Goal: Task Accomplishment & Management: Complete application form

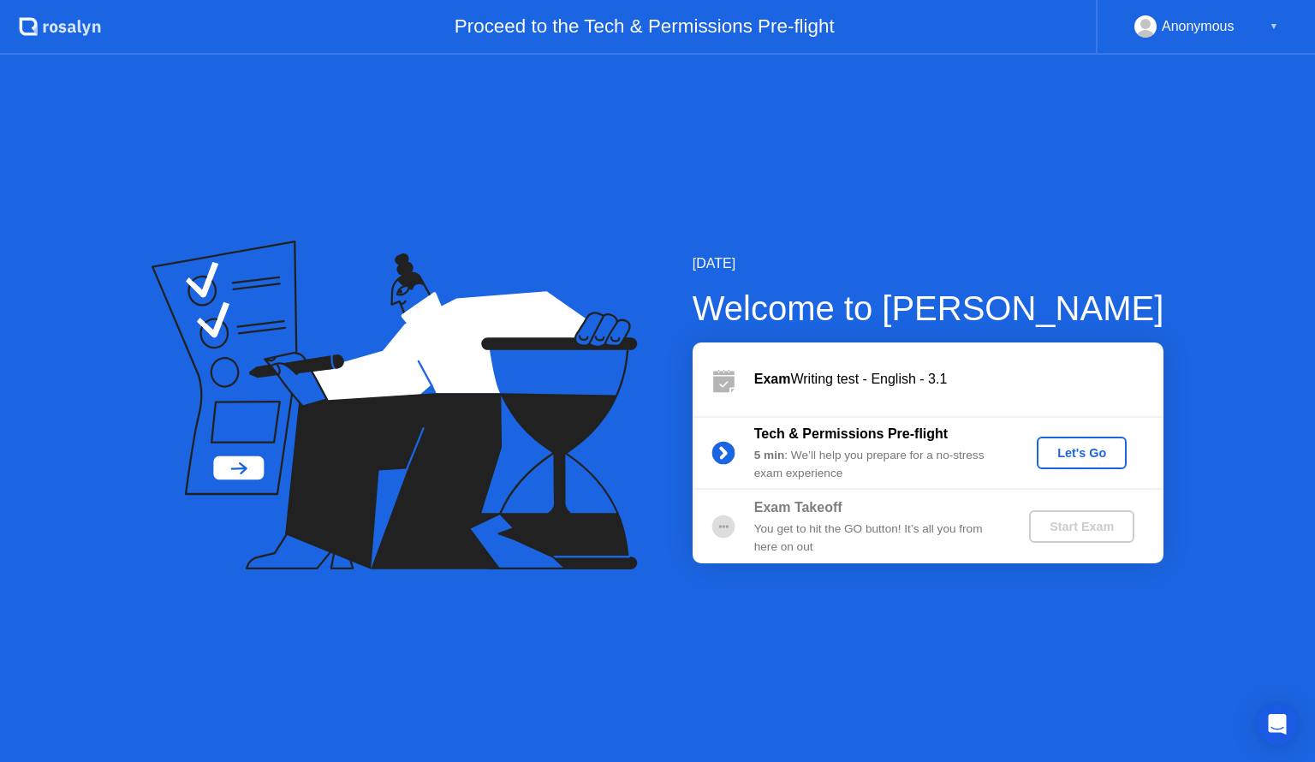
click at [1085, 460] on div "Let's Go" at bounding box center [1082, 453] width 76 height 14
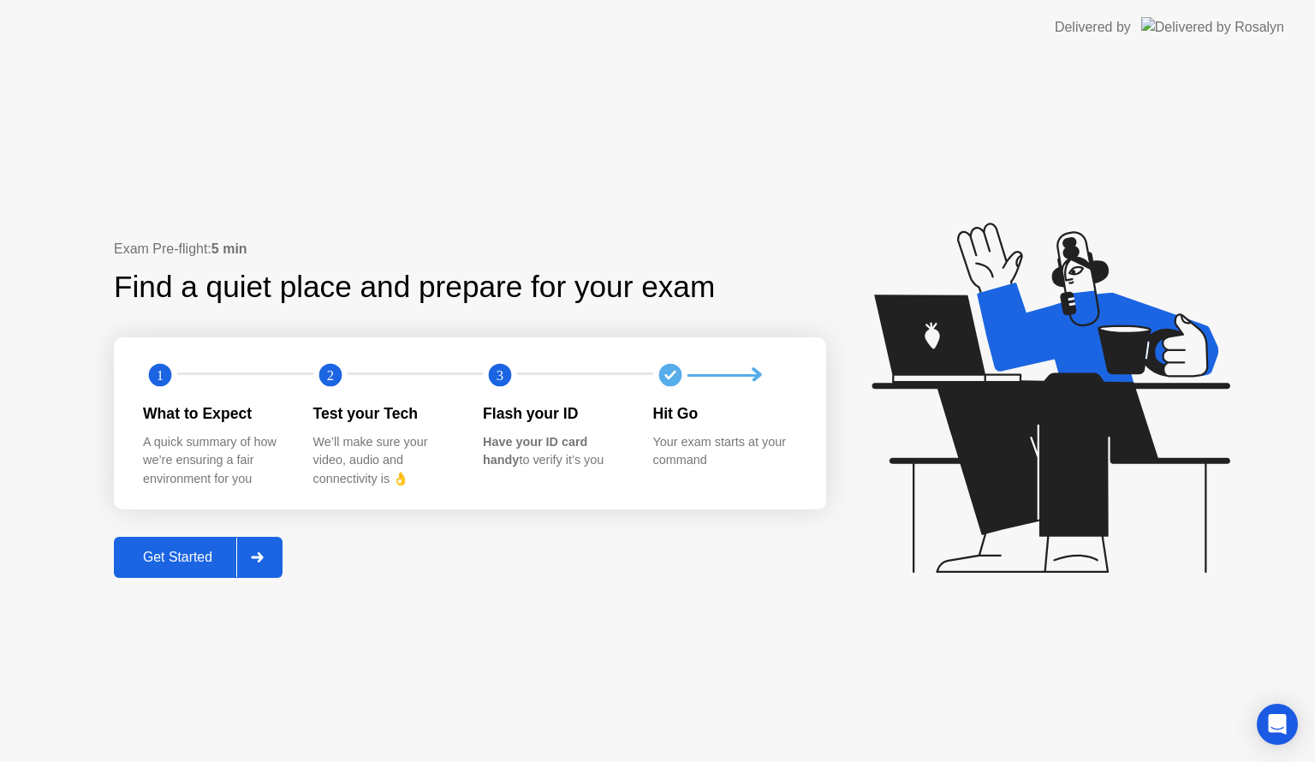
click at [158, 562] on div "Get Started" at bounding box center [177, 557] width 117 height 15
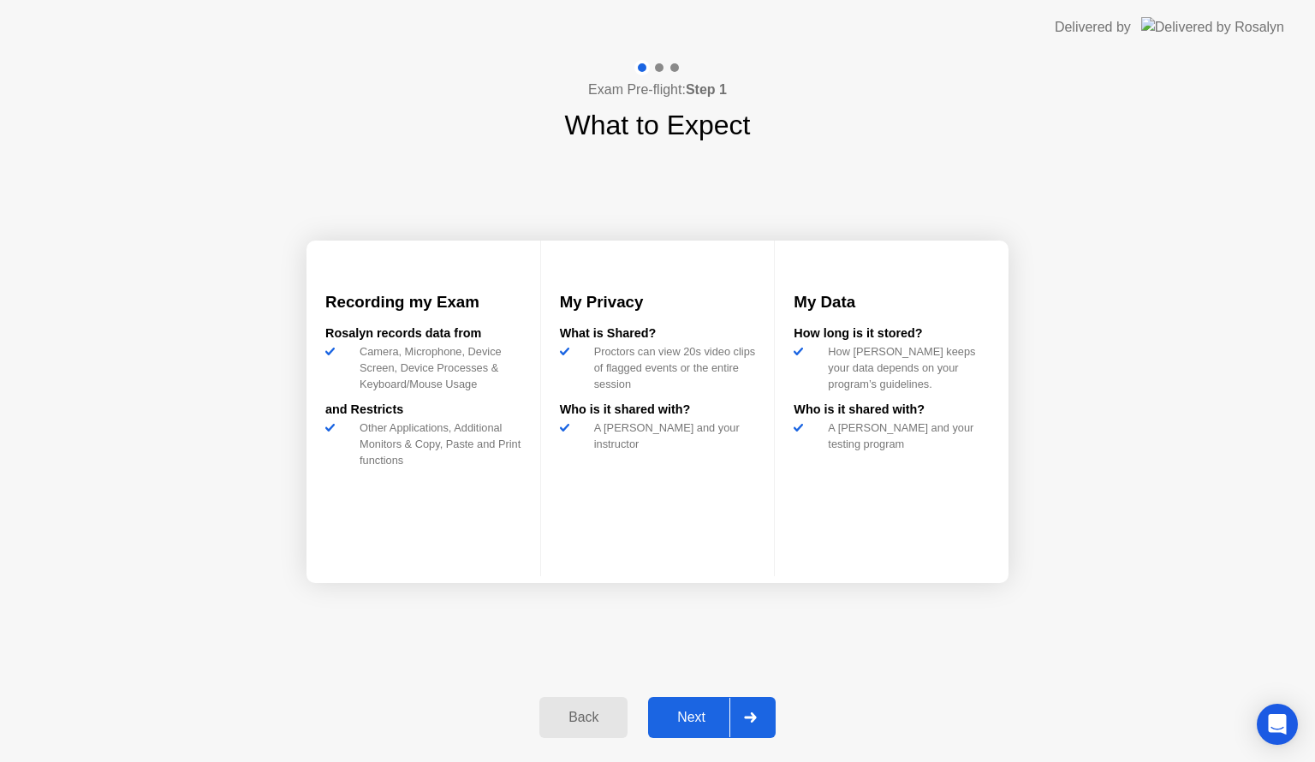
click at [685, 716] on div "Next" at bounding box center [691, 717] width 76 height 15
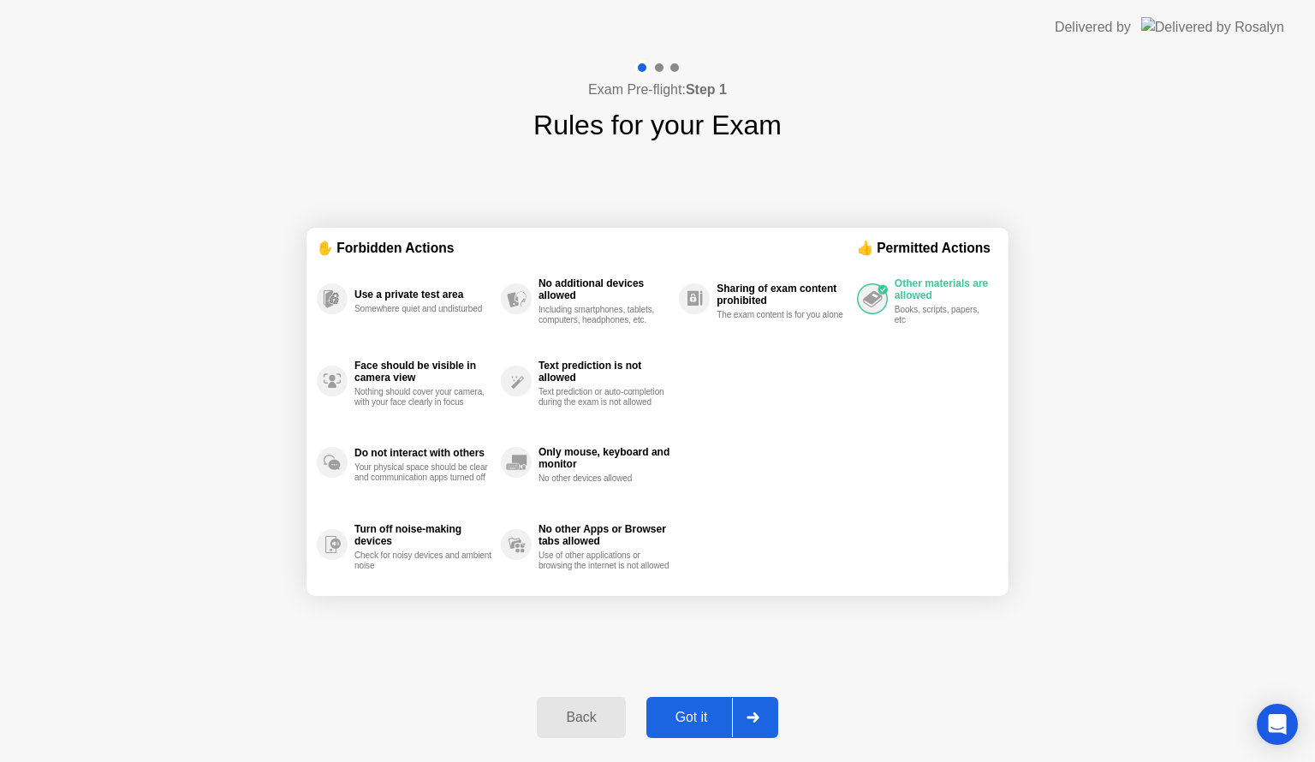
click at [685, 716] on div "Got it" at bounding box center [692, 717] width 80 height 15
select select "**********"
select select "*******"
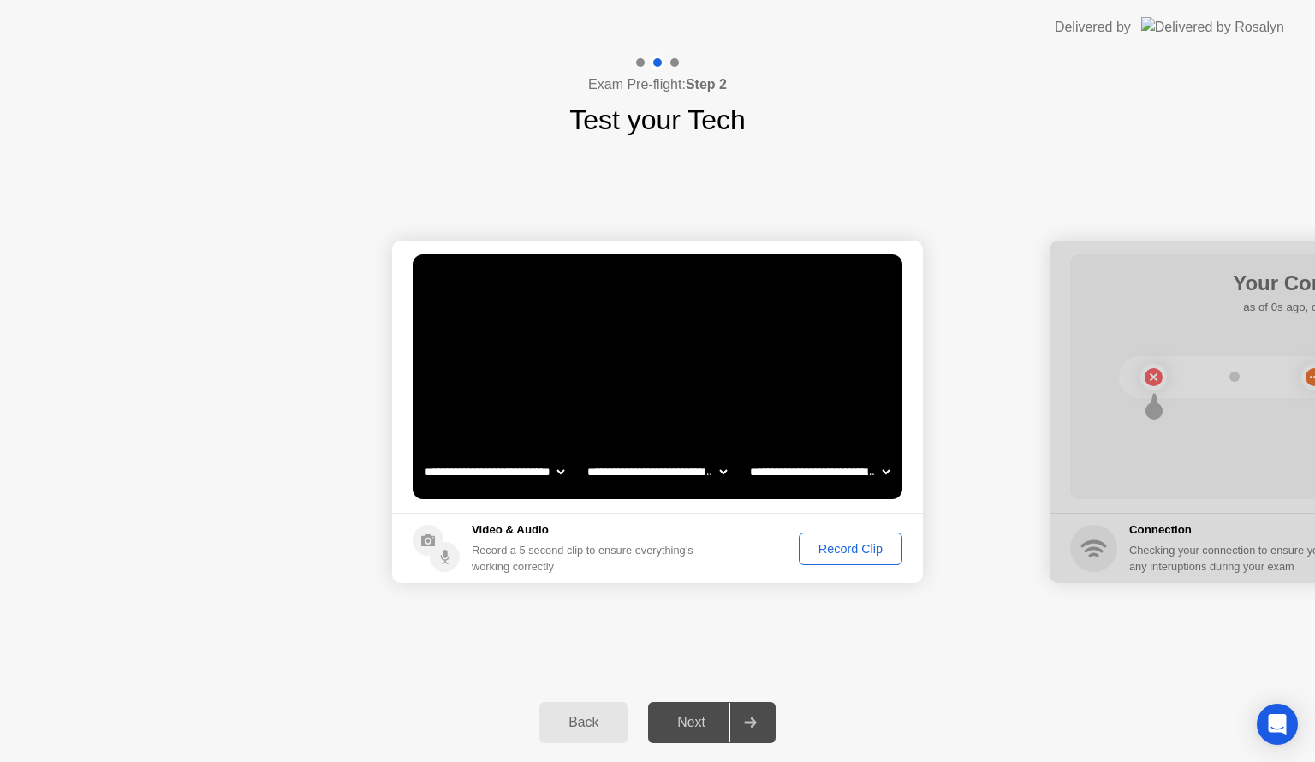
click at [849, 545] on div "Record Clip" at bounding box center [851, 549] width 92 height 14
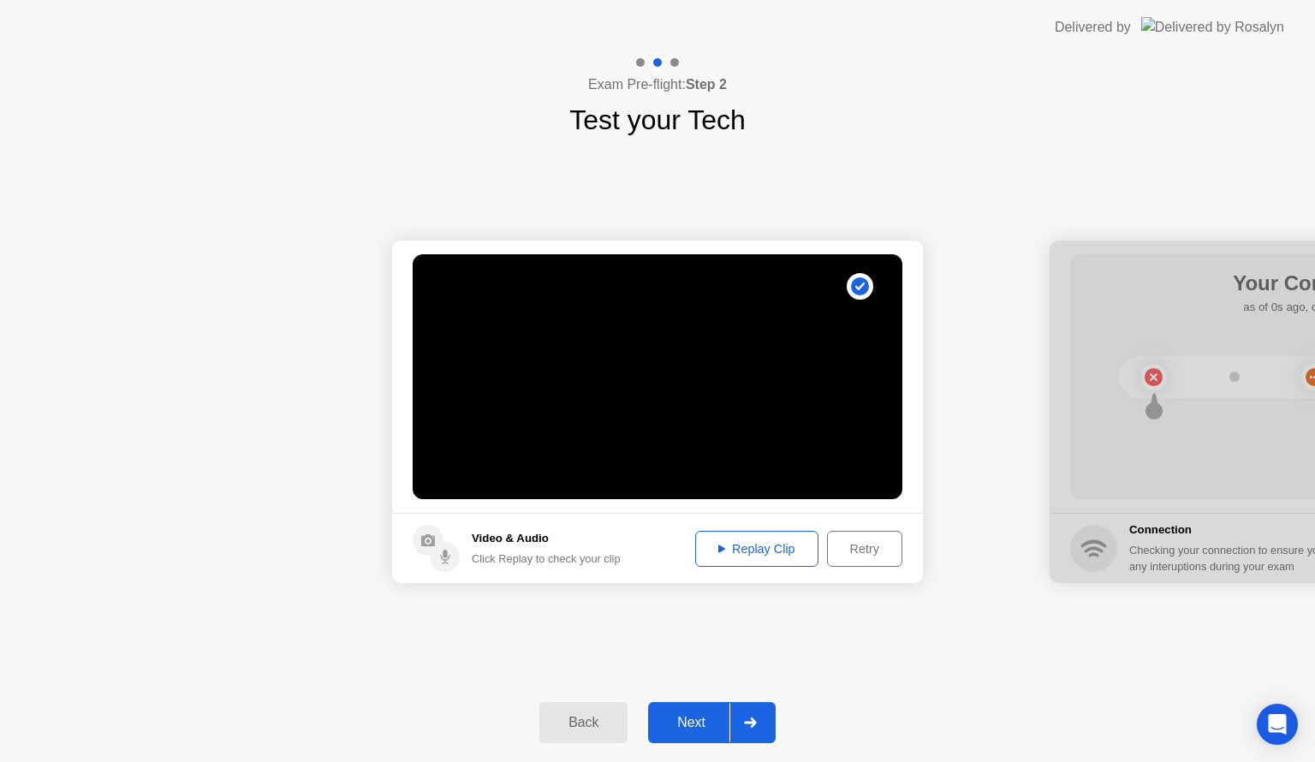
click at [702, 724] on div "Next" at bounding box center [691, 722] width 76 height 15
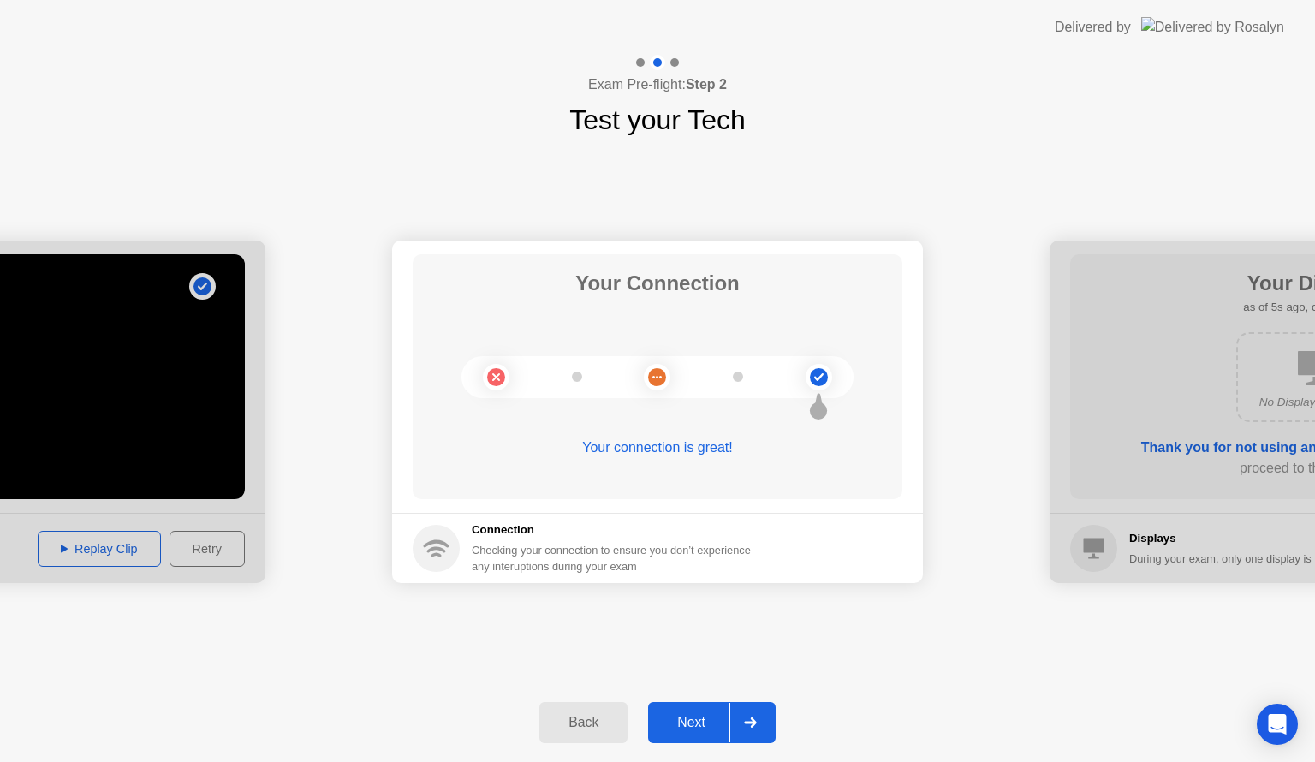
click at [702, 724] on div "Next" at bounding box center [691, 722] width 76 height 15
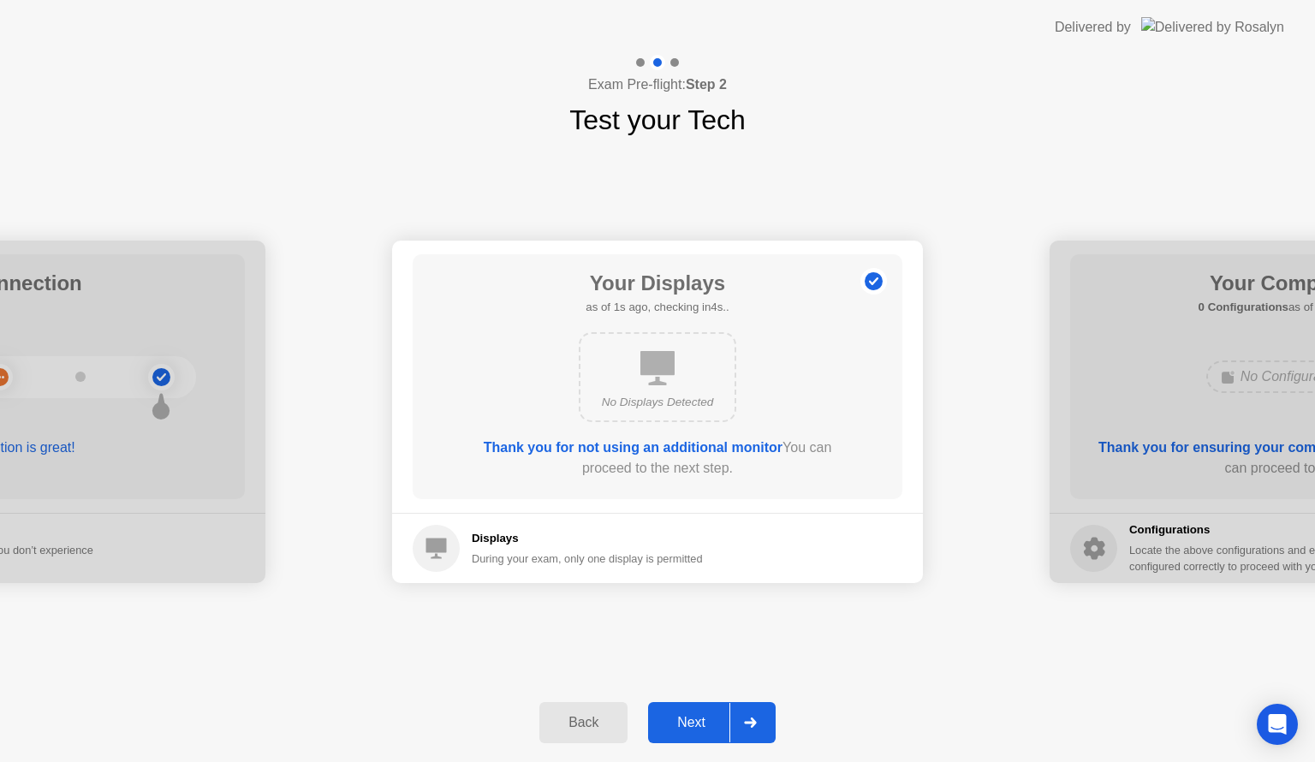
click at [702, 724] on div "Next" at bounding box center [691, 722] width 76 height 15
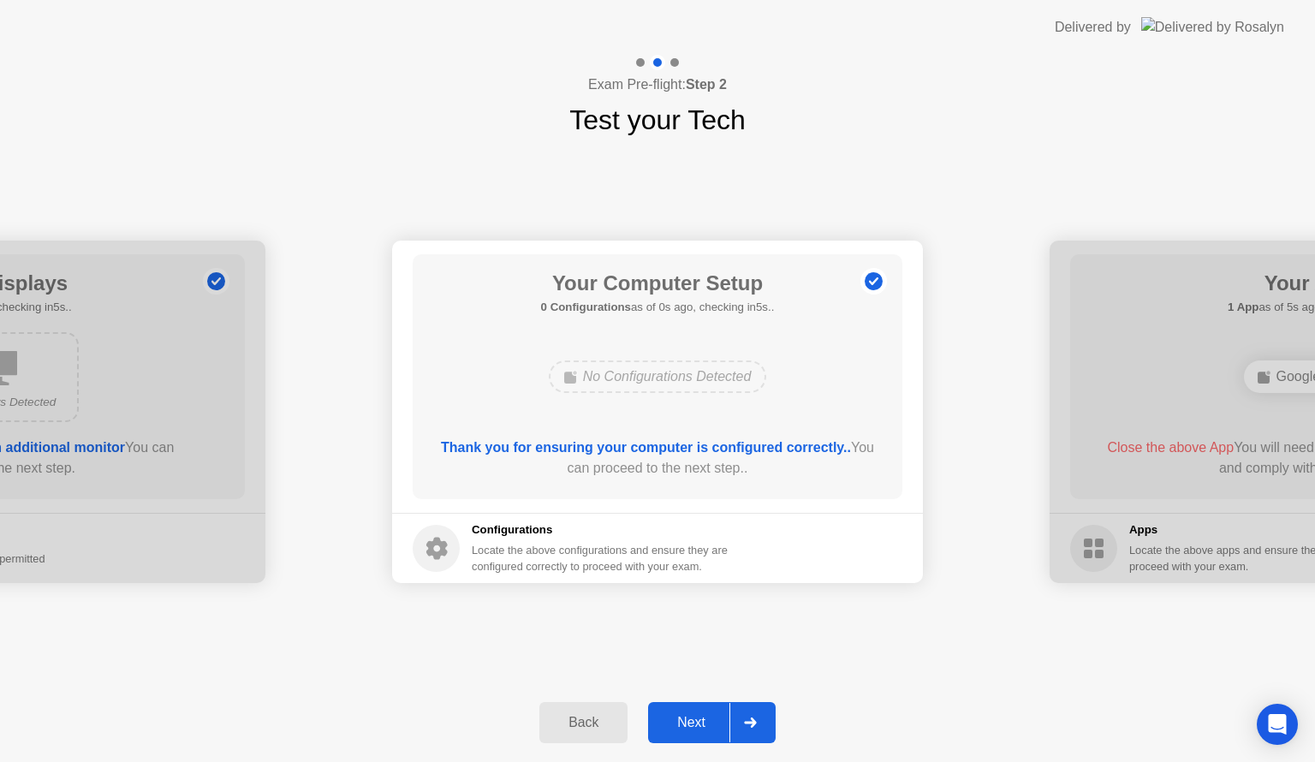
click at [702, 724] on div "Next" at bounding box center [691, 722] width 76 height 15
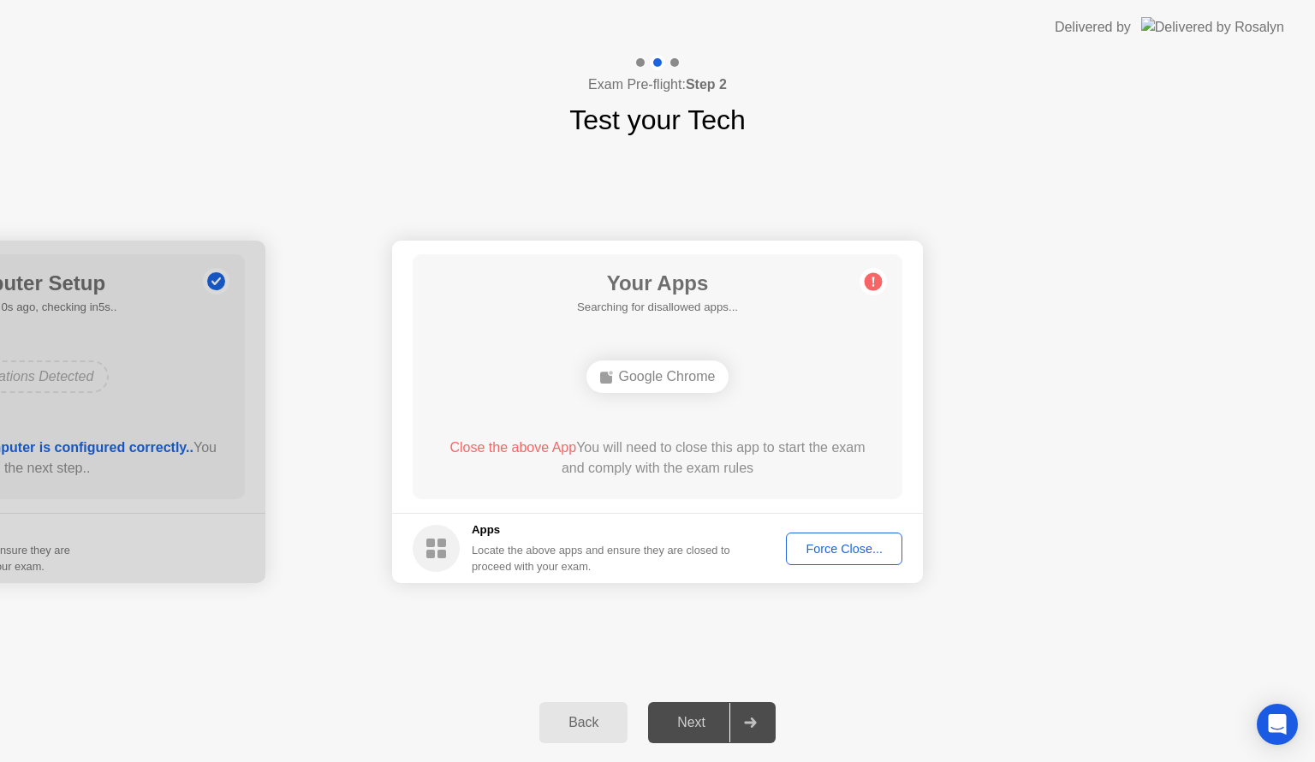
click at [702, 724] on div "Next" at bounding box center [691, 722] width 76 height 15
click at [849, 551] on div "Force Close..." at bounding box center [844, 549] width 104 height 14
click at [839, 554] on div "Force Close..." at bounding box center [844, 549] width 104 height 14
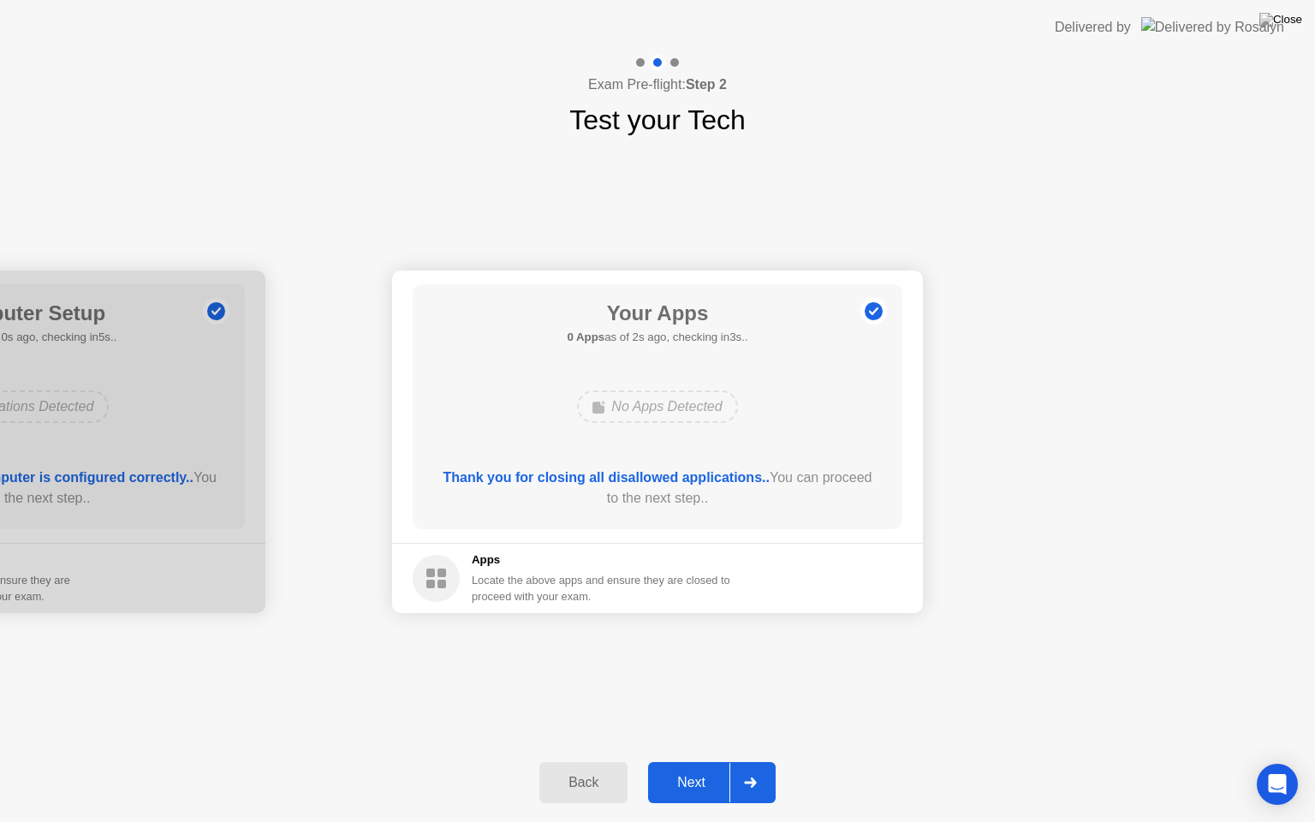
click at [702, 761] on div "Next" at bounding box center [691, 782] width 76 height 15
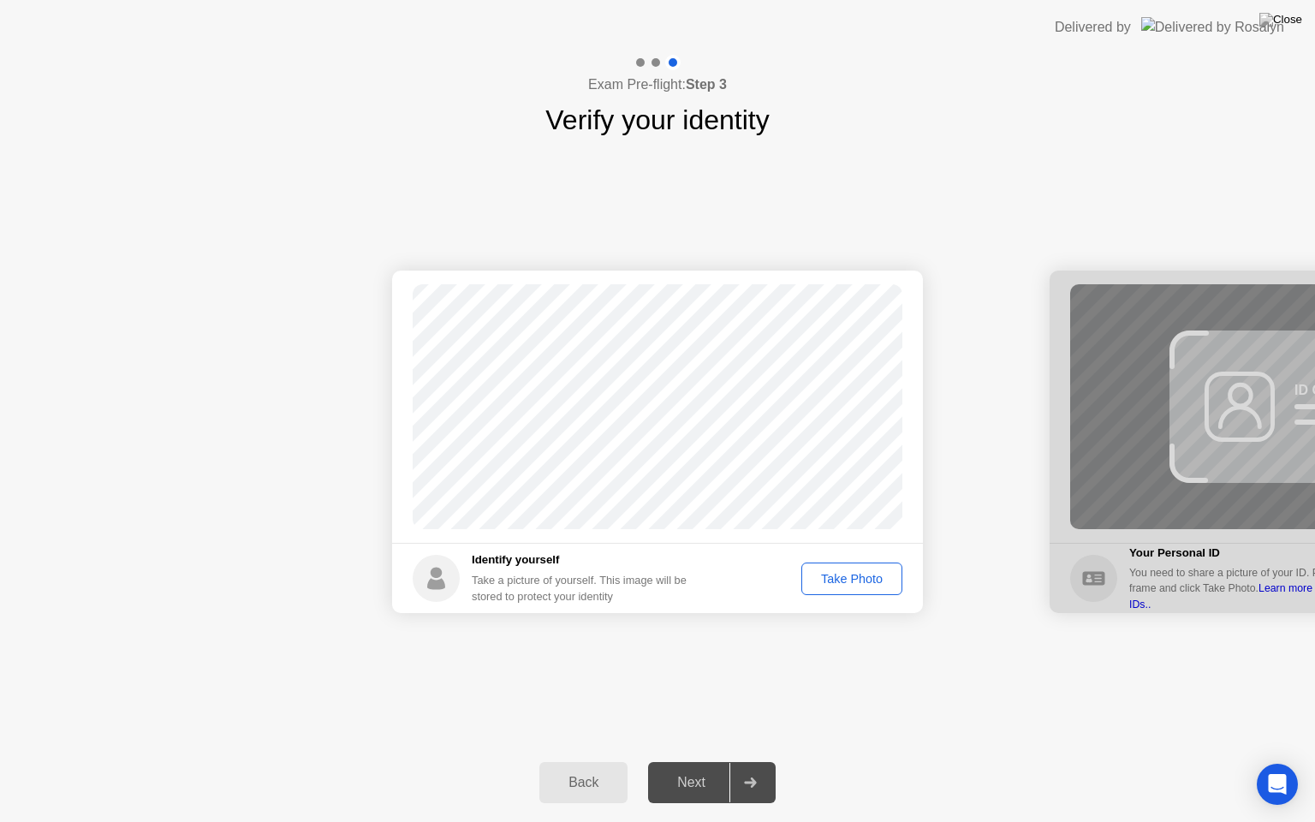
click at [861, 572] on div "Take Photo" at bounding box center [851, 579] width 89 height 14
click at [709, 761] on div "Next" at bounding box center [691, 782] width 76 height 15
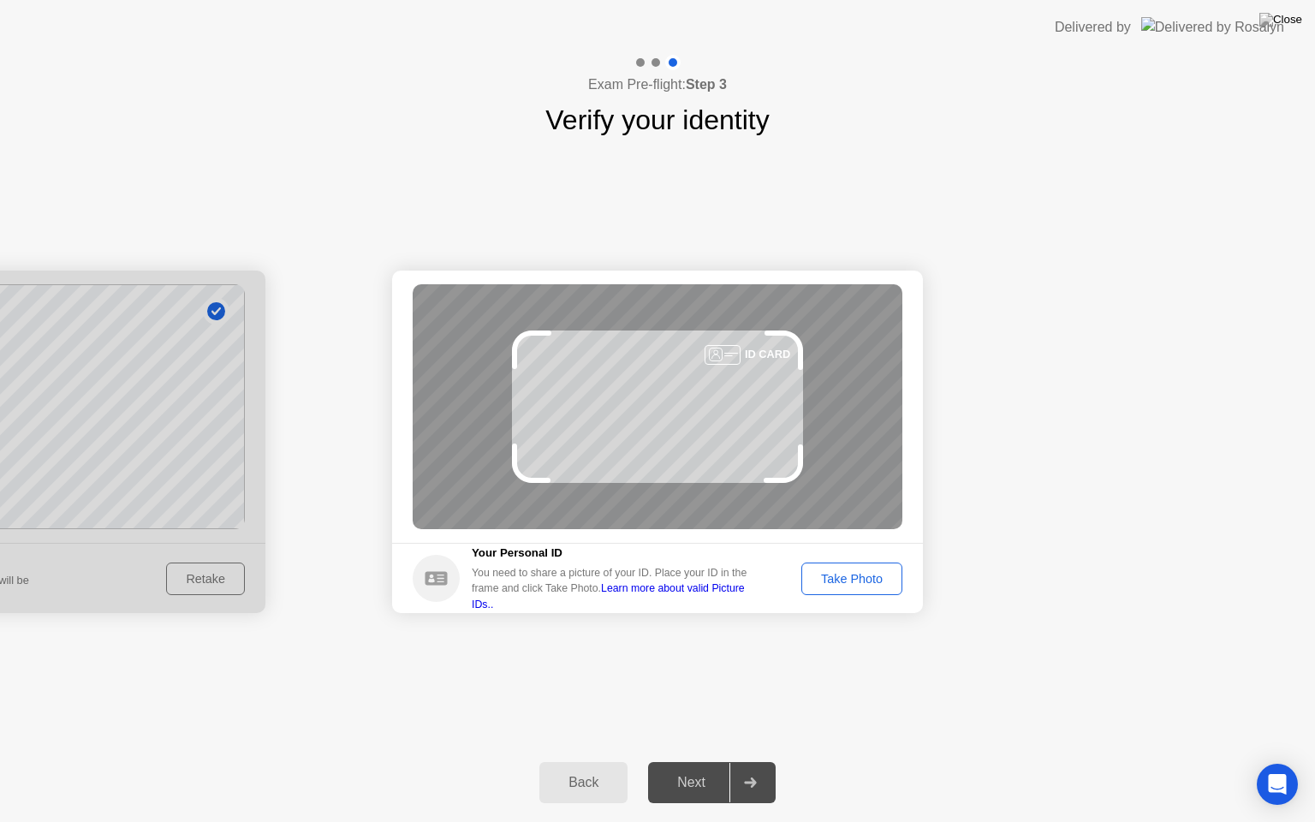
click at [862, 575] on div "Take Photo" at bounding box center [851, 579] width 89 height 14
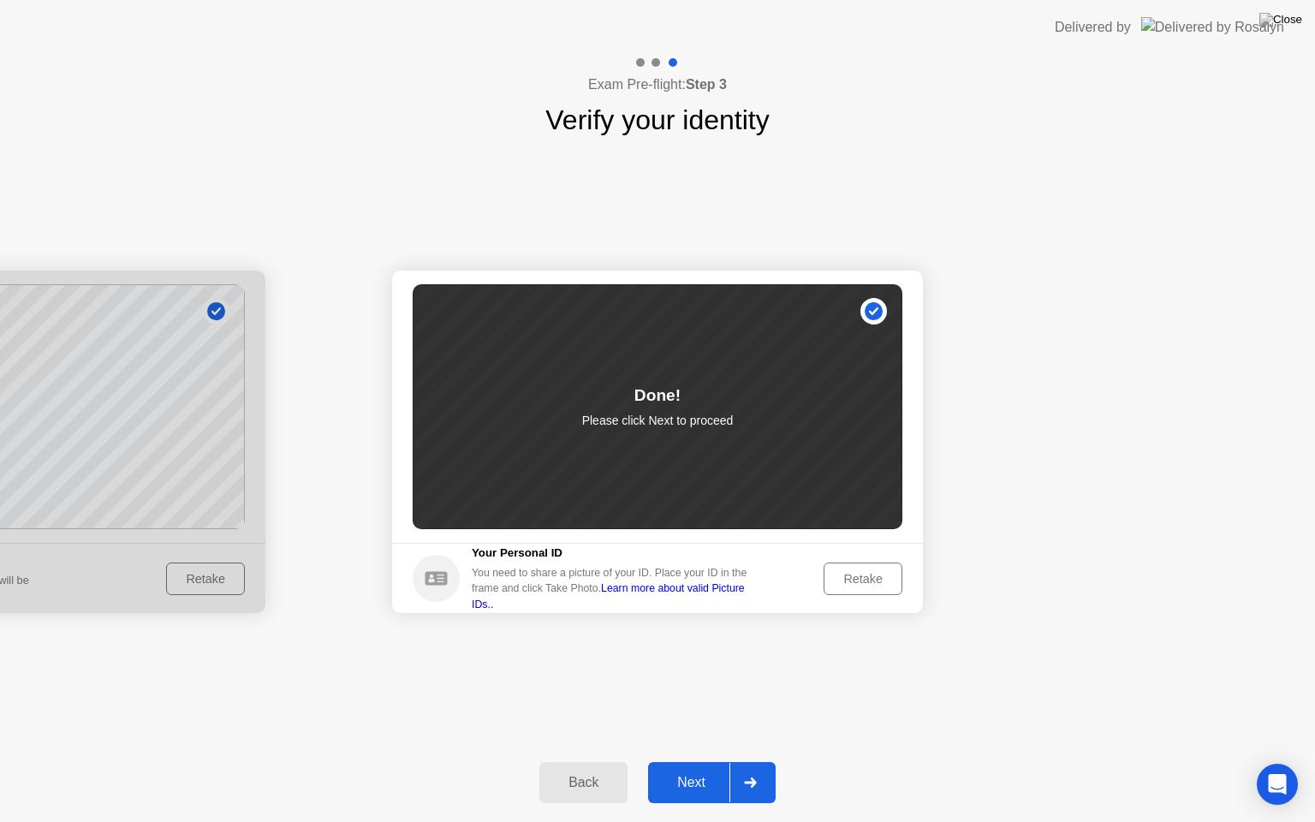
click at [688, 761] on div "Next" at bounding box center [691, 782] width 76 height 15
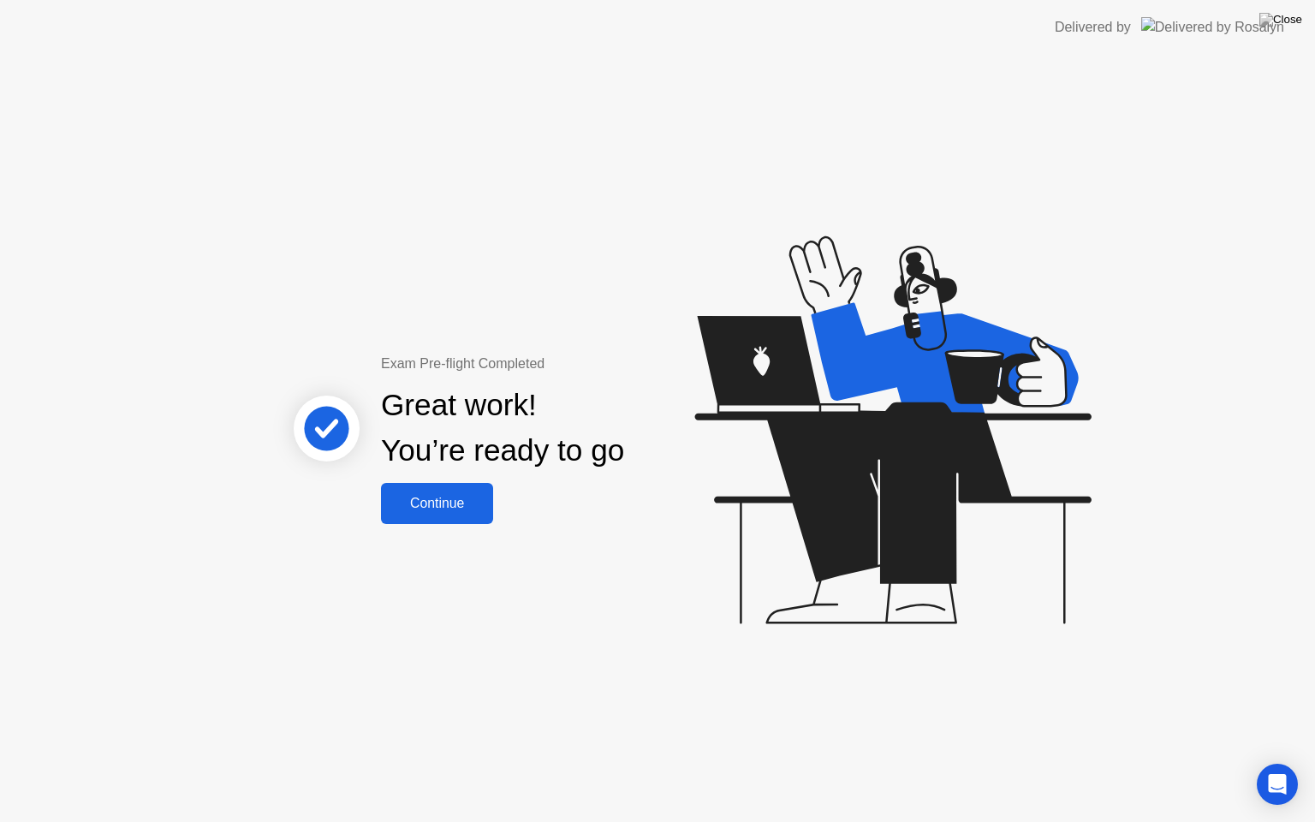
click at [430, 496] on div "Continue" at bounding box center [437, 503] width 102 height 15
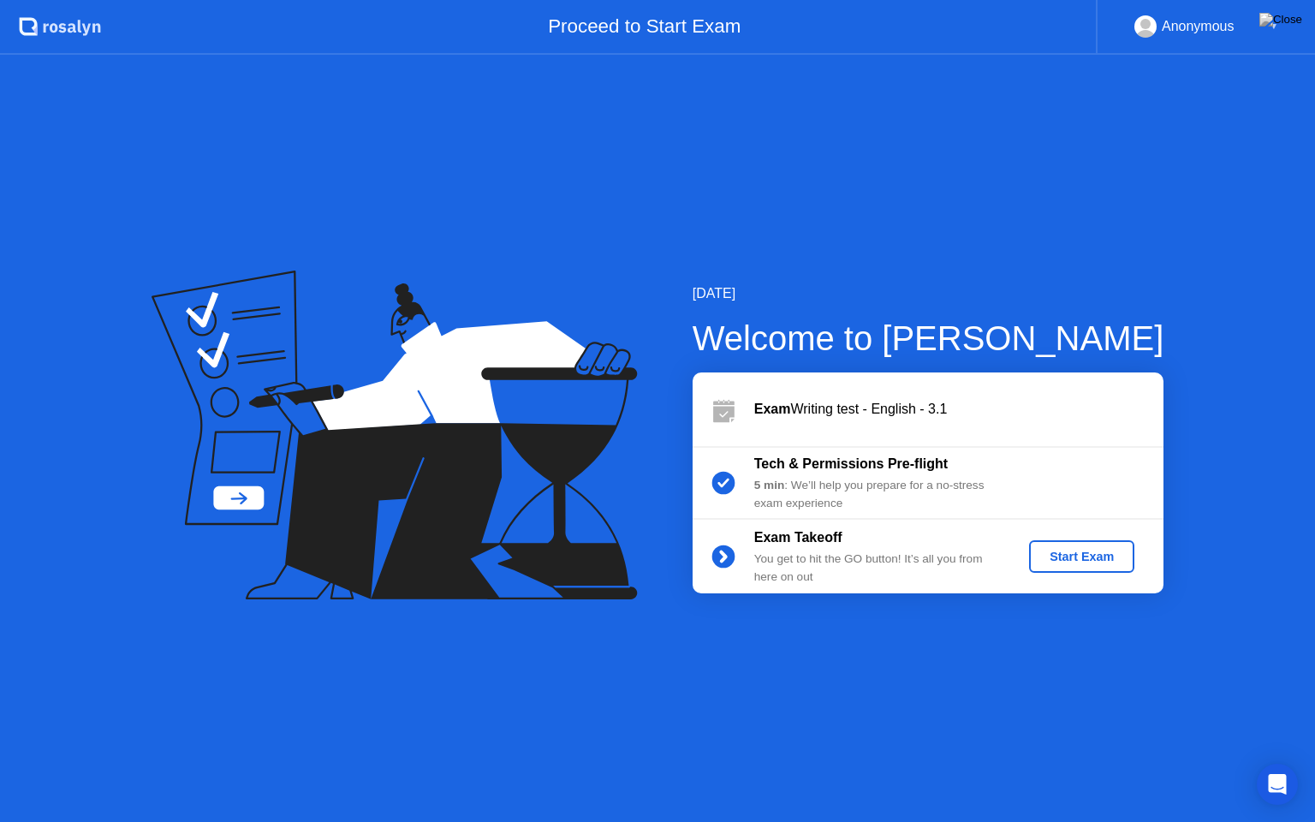
click at [1077, 550] on div "Start Exam" at bounding box center [1082, 557] width 92 height 14
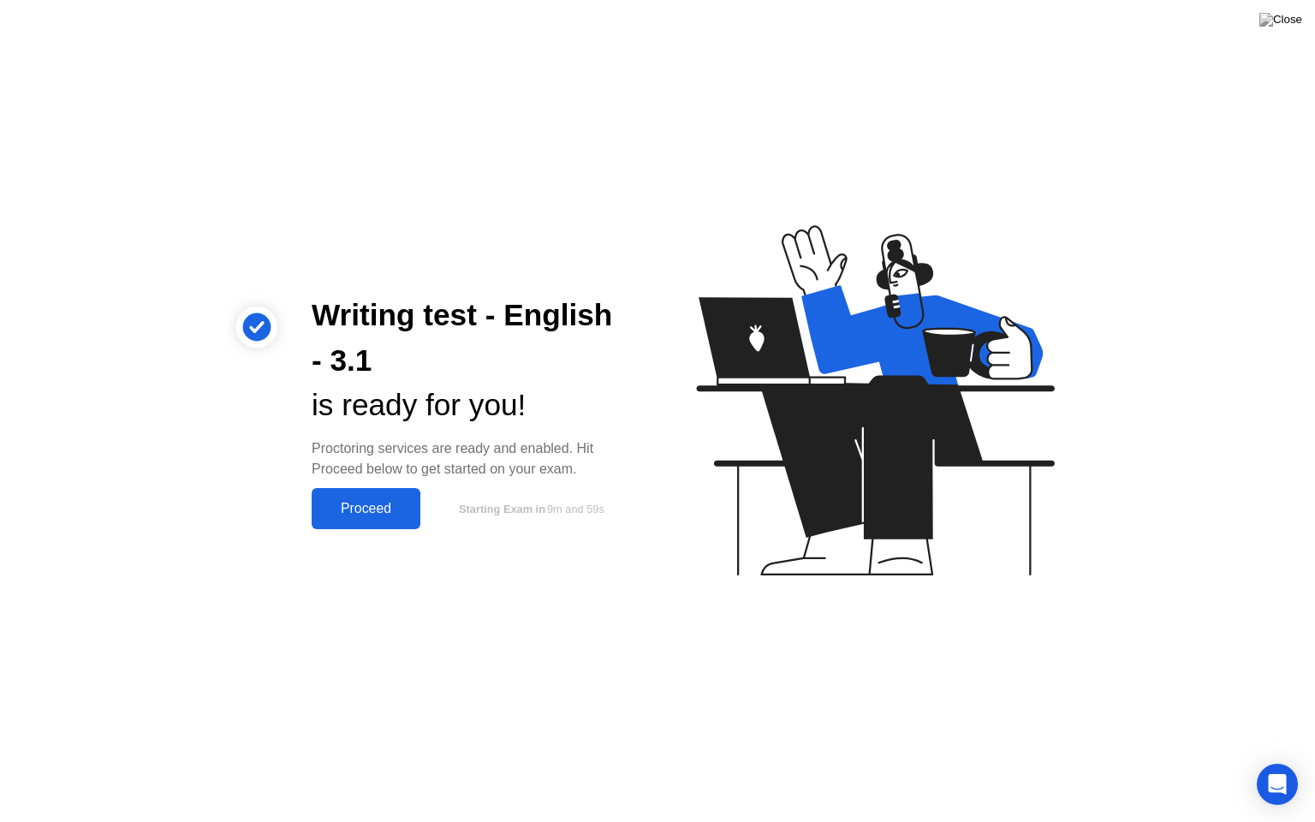
click at [382, 495] on button "Proceed" at bounding box center [366, 508] width 109 height 41
